Goal: Check status: Check status

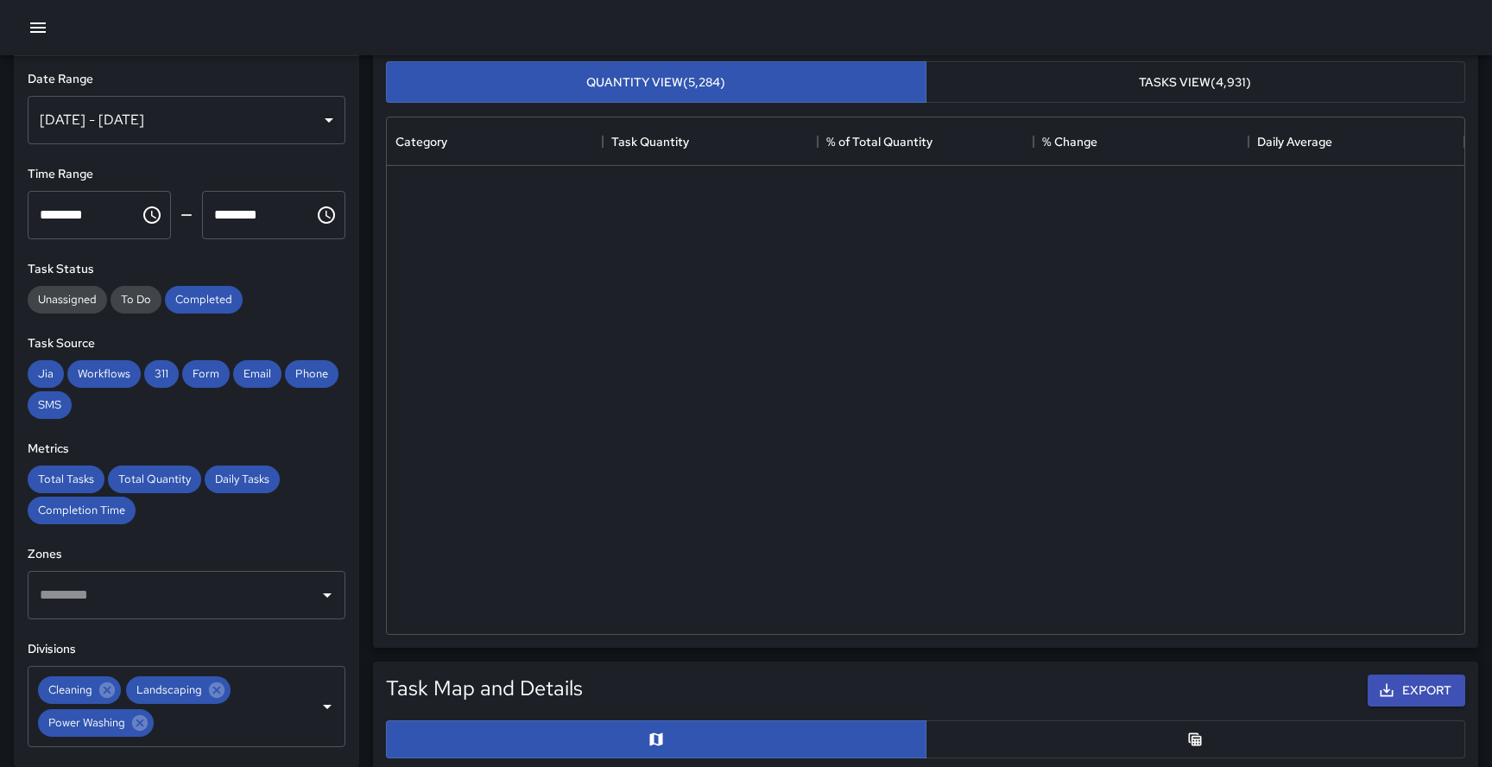
scroll to position [516, 1077]
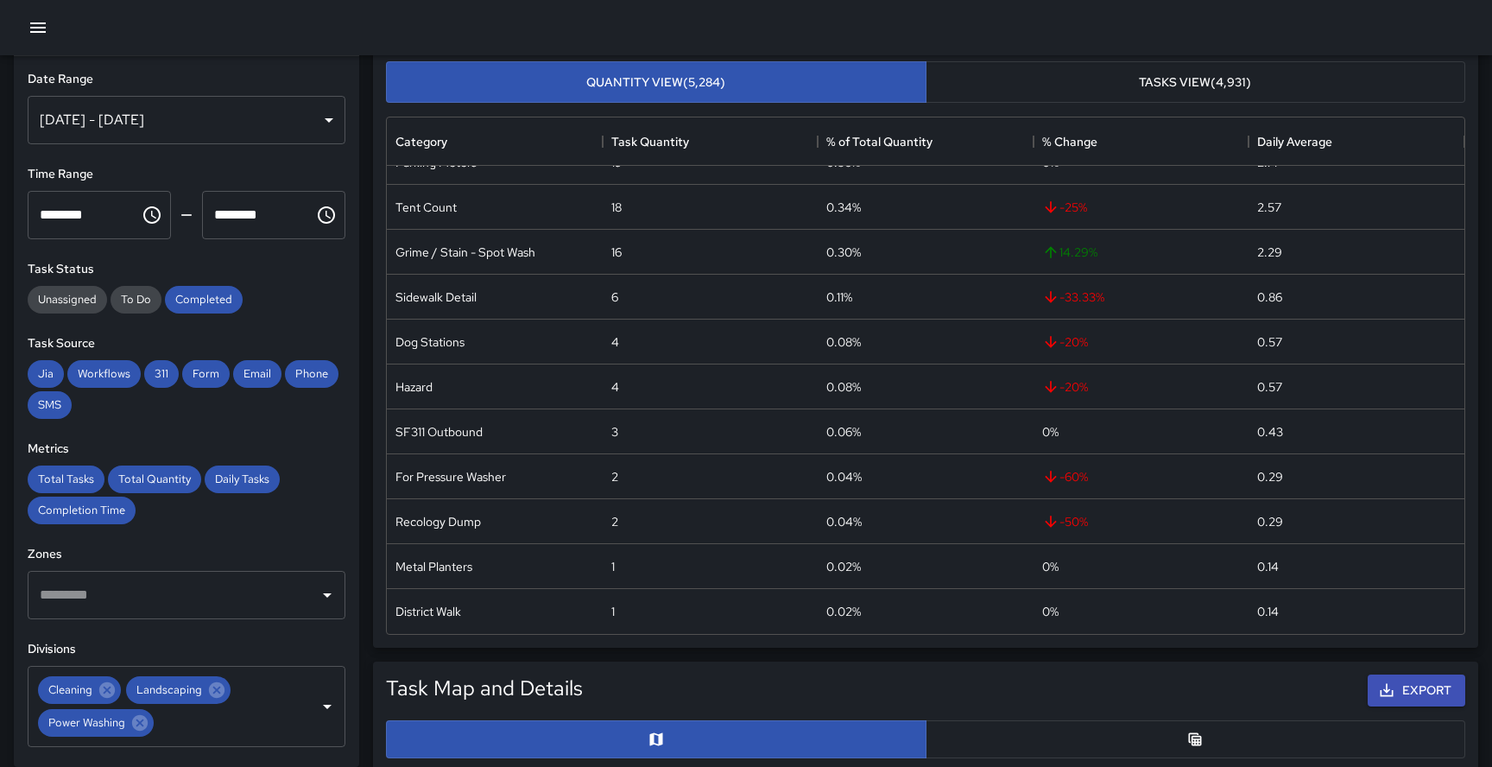
click at [49, 20] on button "button" at bounding box center [38, 27] width 35 height 35
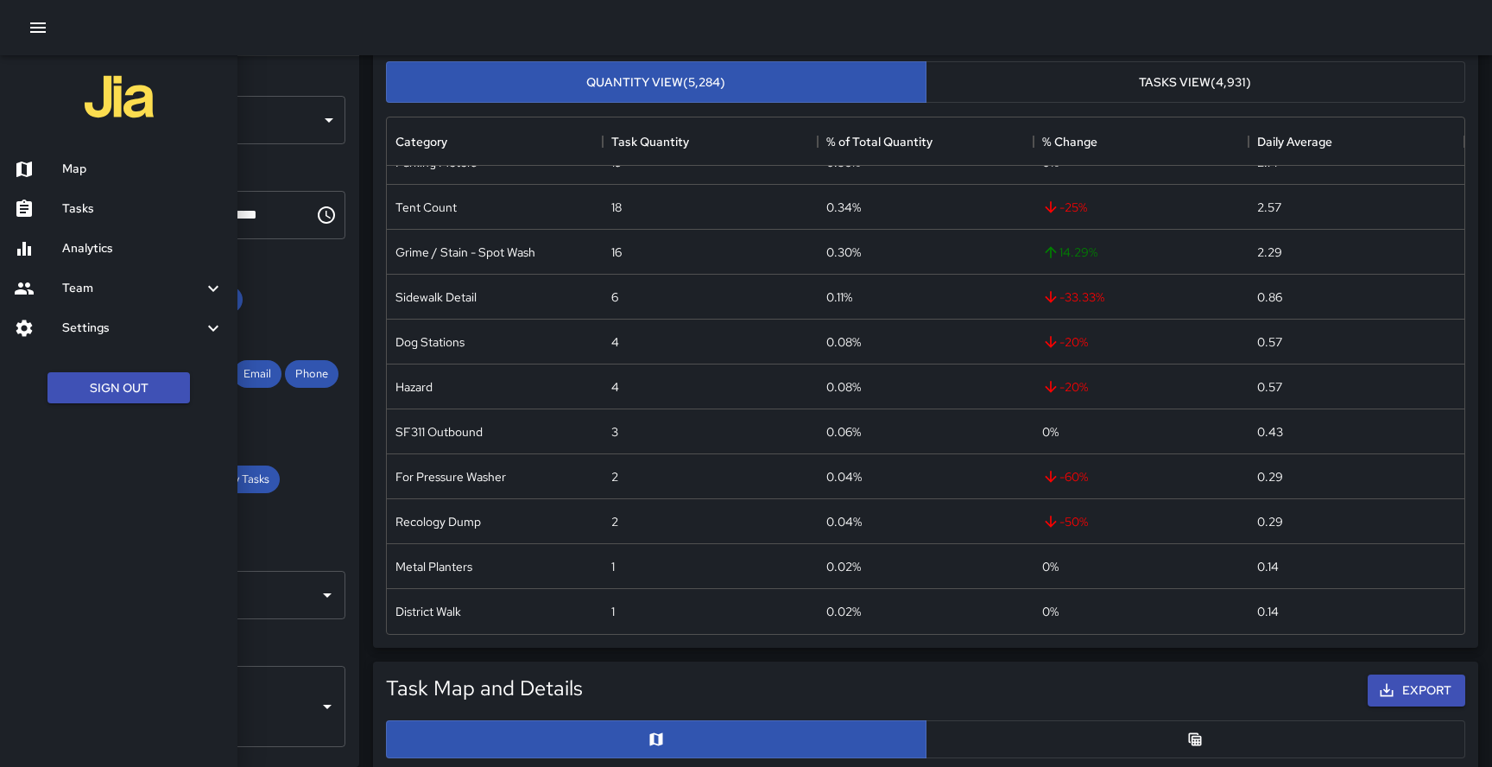
click at [96, 200] on h6 "Tasks" at bounding box center [142, 208] width 161 height 19
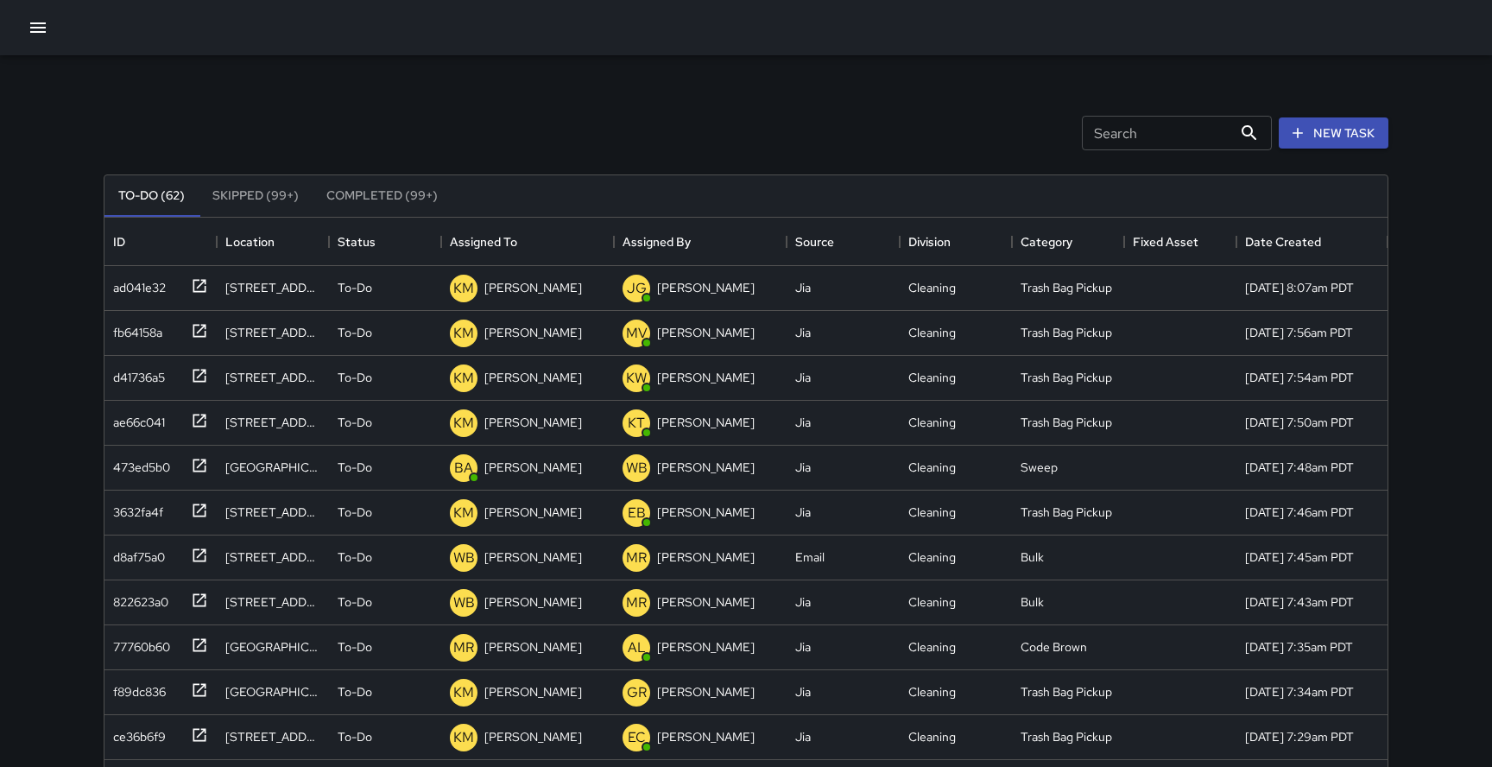
click at [372, 191] on button "Completed (99+)" at bounding box center [382, 195] width 139 height 41
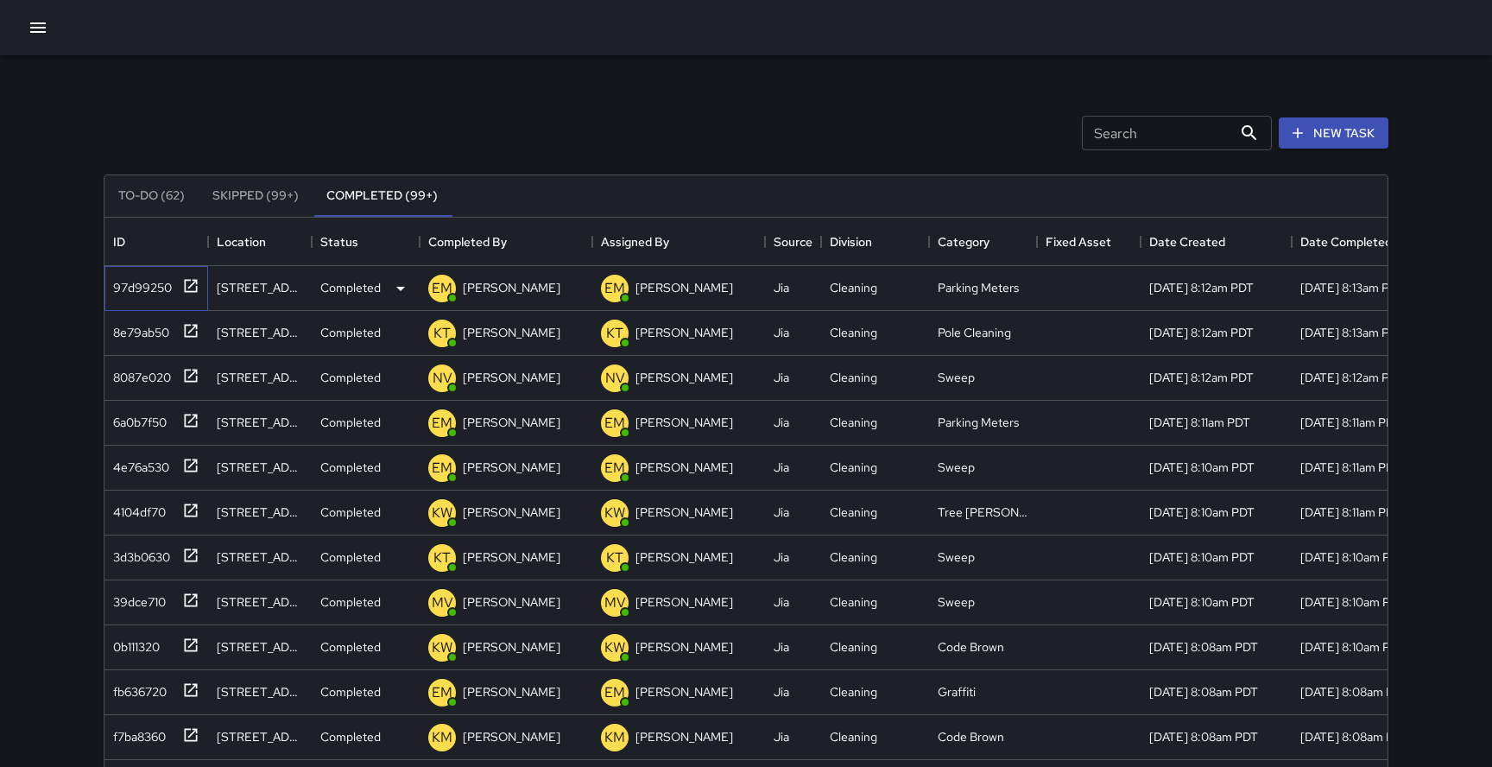
click at [195, 285] on icon at bounding box center [190, 285] width 17 height 17
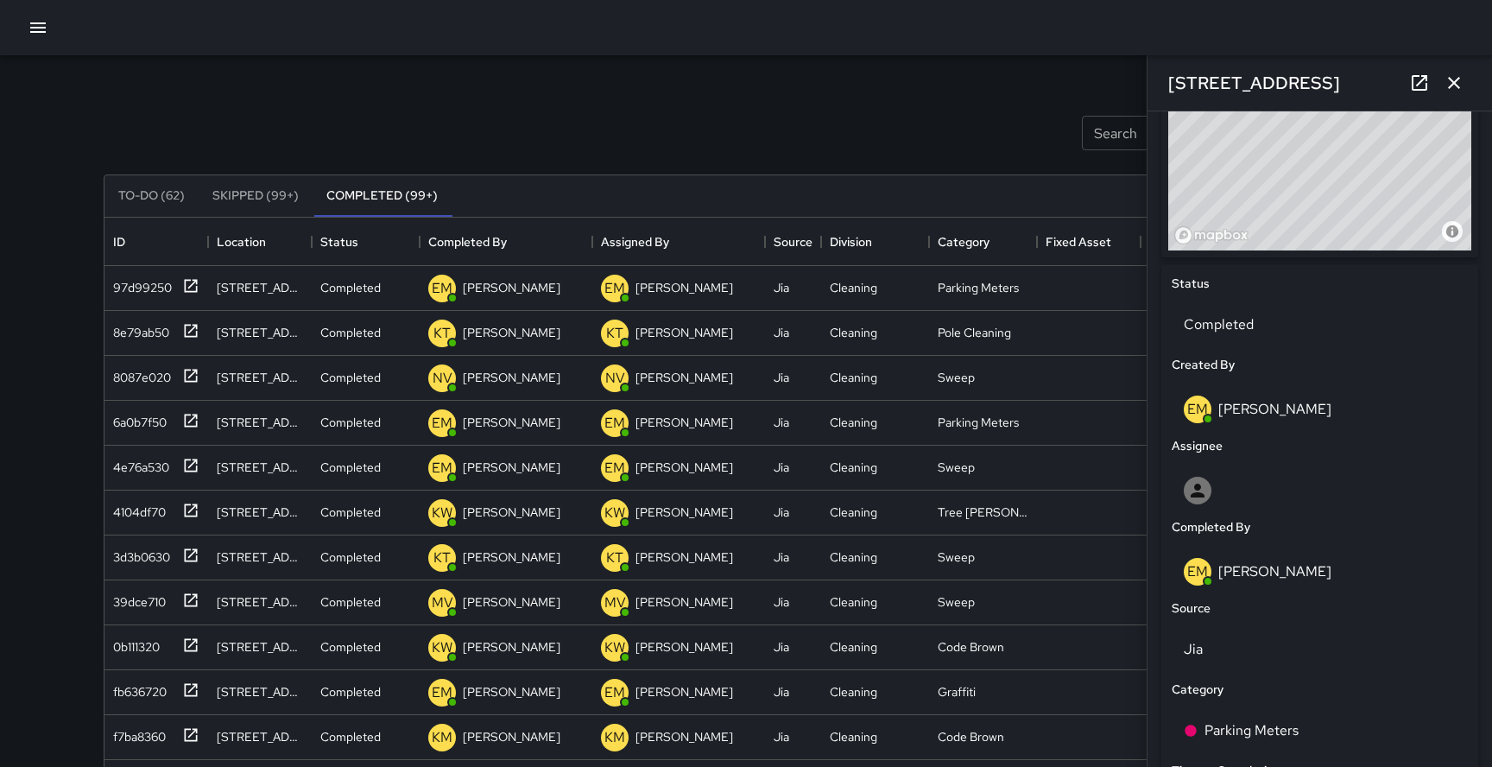
scroll to position [806, 0]
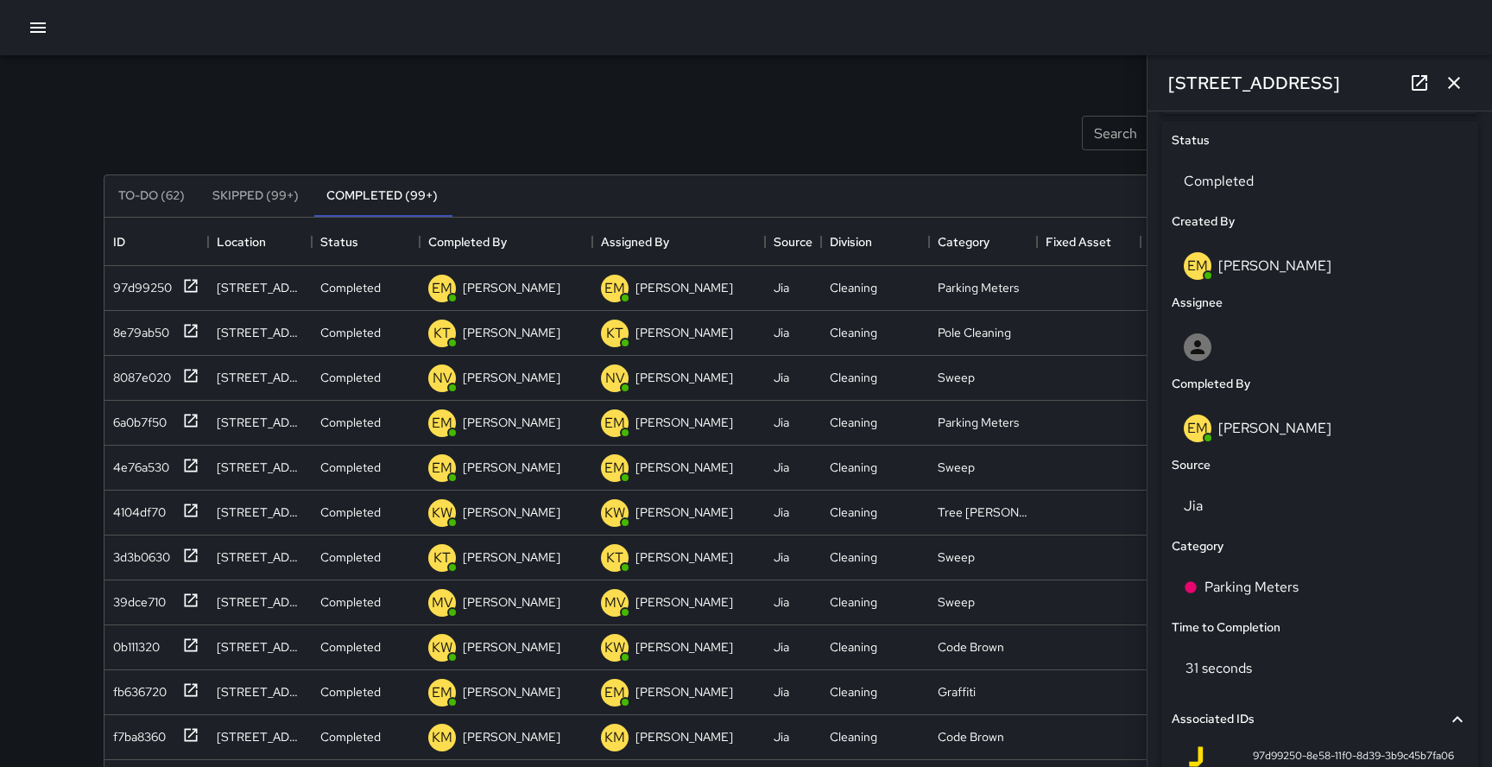
click at [1291, 426] on p "[PERSON_NAME]" at bounding box center [1274, 428] width 113 height 18
click at [1222, 423] on p "[PERSON_NAME]" at bounding box center [1274, 428] width 113 height 18
click at [1200, 426] on p "EM" at bounding box center [1197, 428] width 21 height 21
click at [1210, 383] on h6 "Completed By" at bounding box center [1211, 384] width 79 height 19
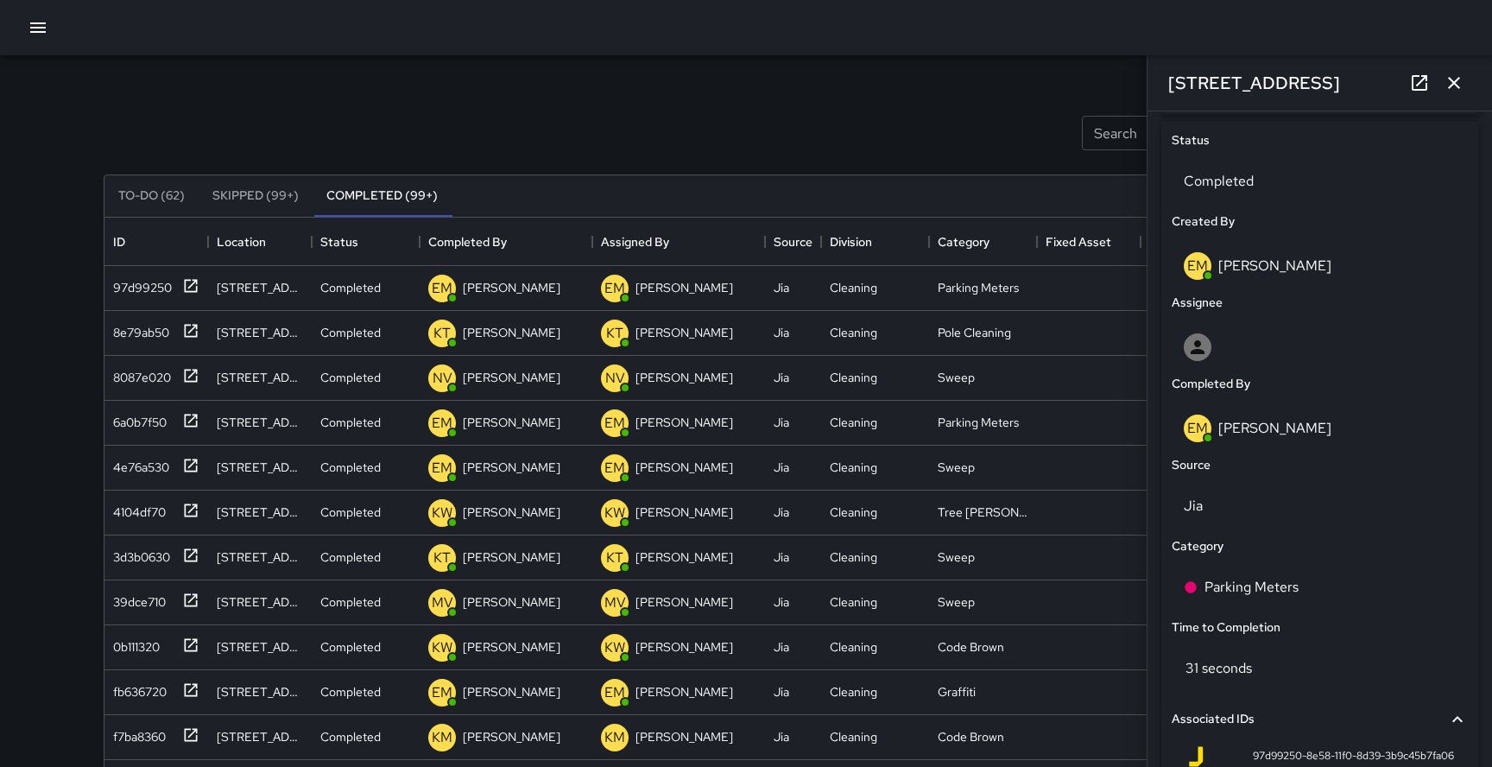
click at [1201, 439] on div "EM" at bounding box center [1198, 428] width 28 height 28
click at [1371, 427] on div "EM [PERSON_NAME]" at bounding box center [1320, 428] width 272 height 28
click at [1203, 428] on p "EM" at bounding box center [1197, 428] width 21 height 21
click at [1273, 262] on p "[PERSON_NAME]" at bounding box center [1274, 265] width 113 height 18
click at [1203, 433] on p "EM" at bounding box center [1197, 428] width 21 height 21
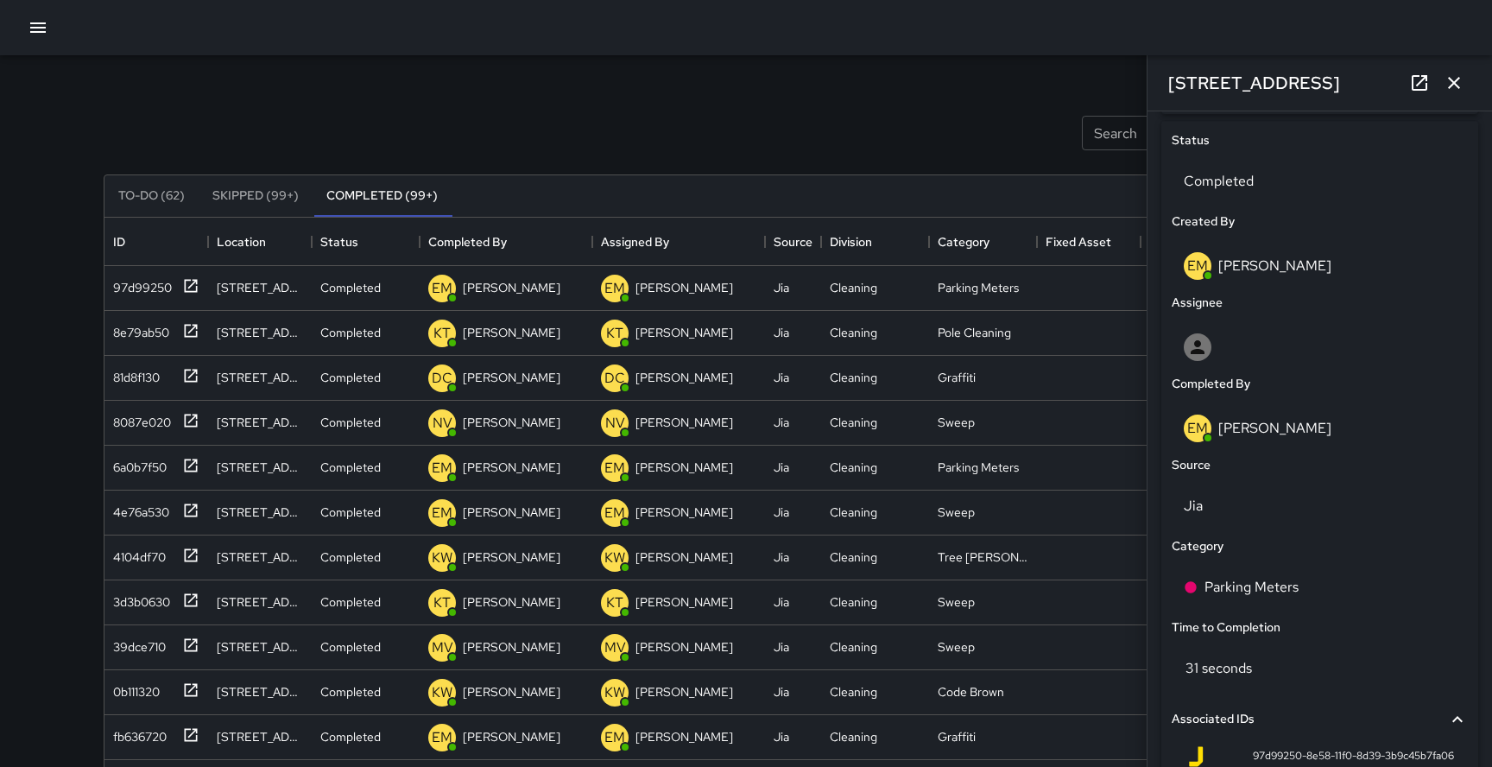
click at [1311, 427] on p "[PERSON_NAME]" at bounding box center [1274, 428] width 113 height 18
click at [1193, 430] on p "EM" at bounding box center [1197, 428] width 21 height 21
click at [1458, 79] on icon "button" at bounding box center [1454, 83] width 12 height 12
